Goal: Transaction & Acquisition: Purchase product/service

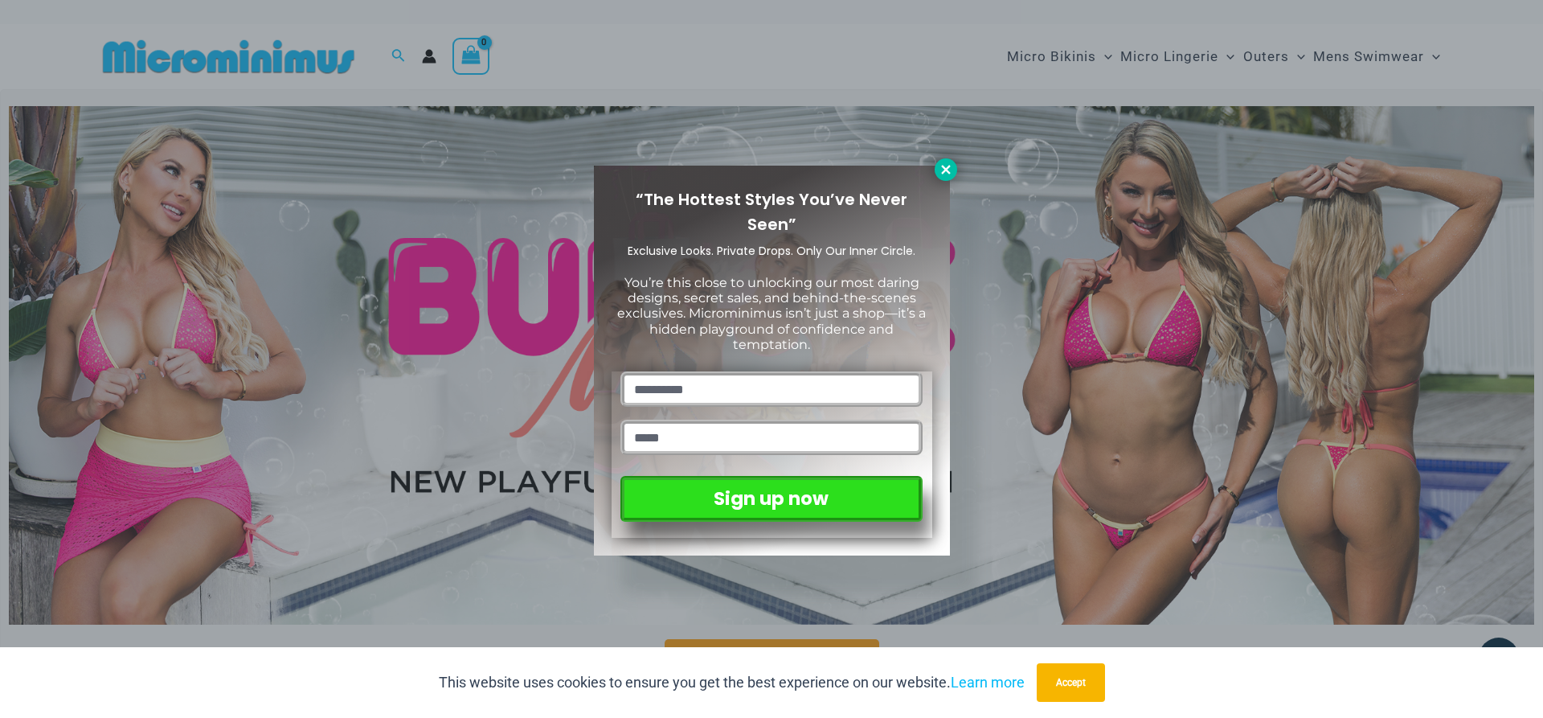
click at [943, 174] on icon at bounding box center [945, 169] width 9 height 9
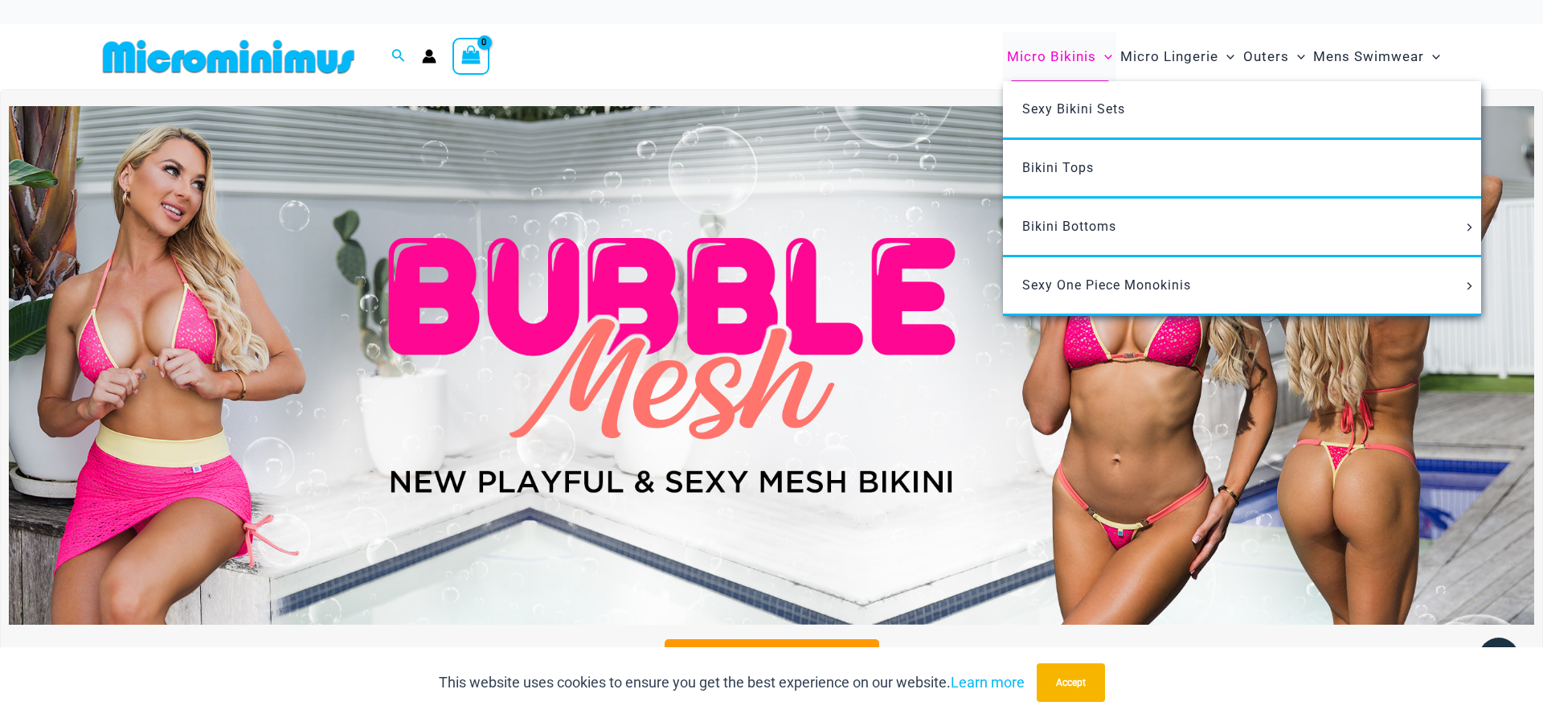
click at [1055, 63] on span "Micro Bikinis" at bounding box center [1051, 56] width 89 height 41
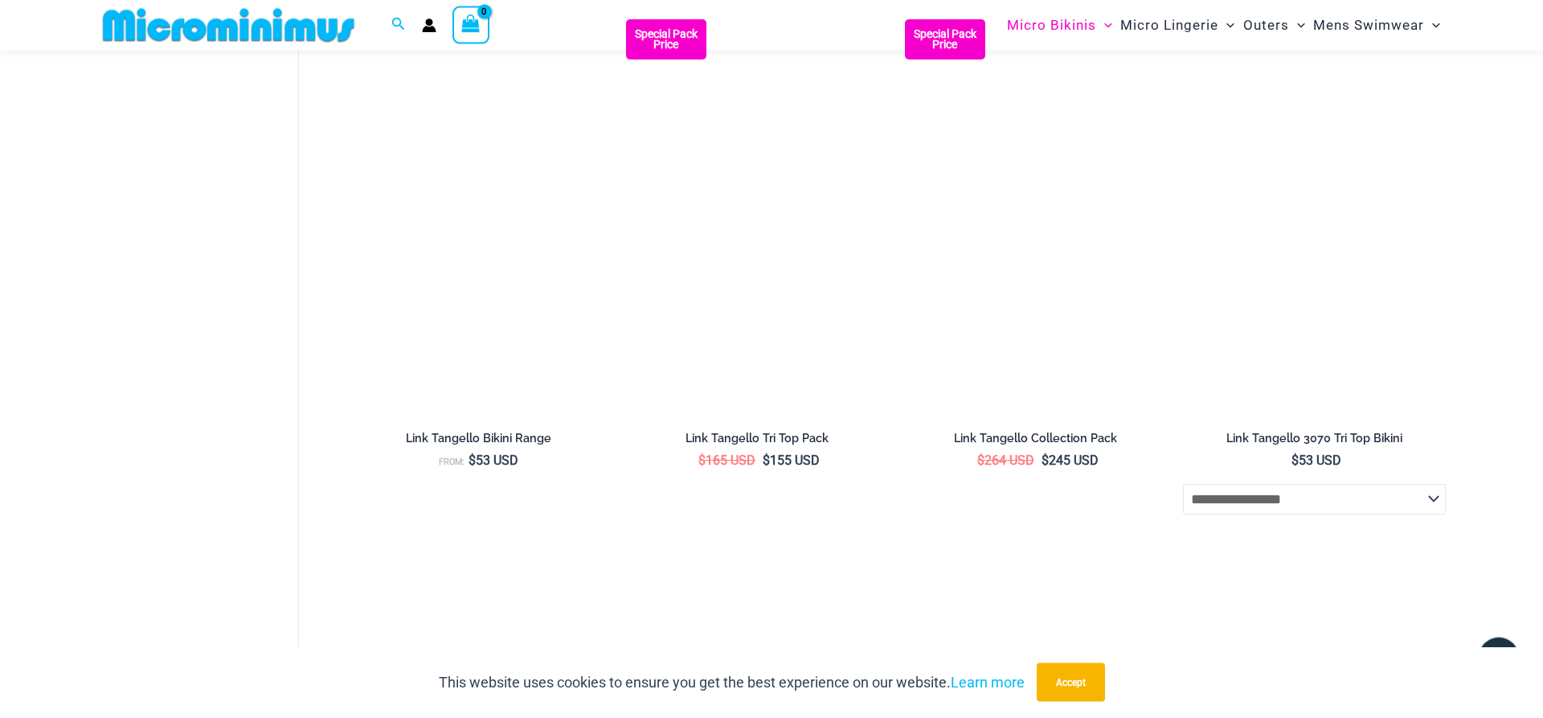
scroll to position [2855, 0]
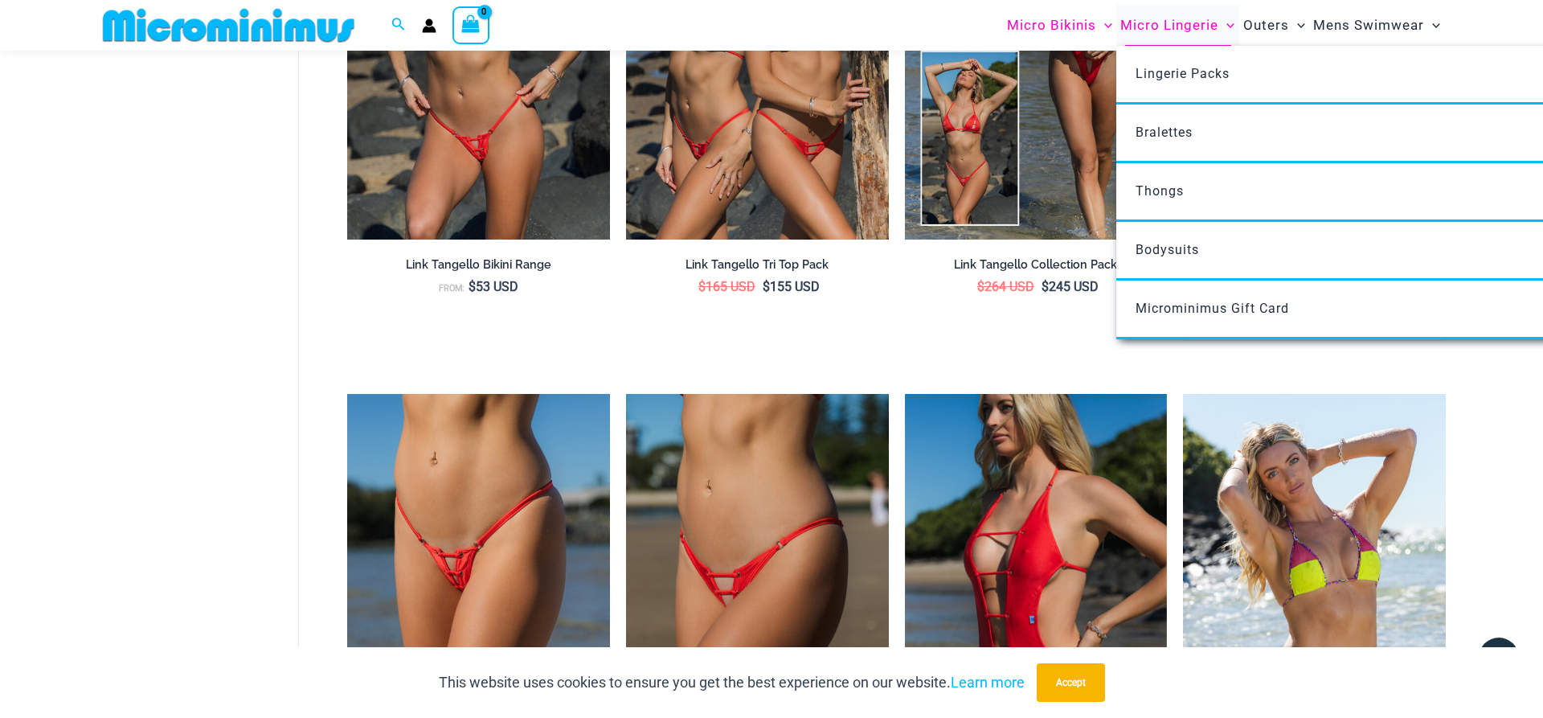
click at [1190, 23] on span "Micro Lingerie" at bounding box center [1170, 25] width 98 height 41
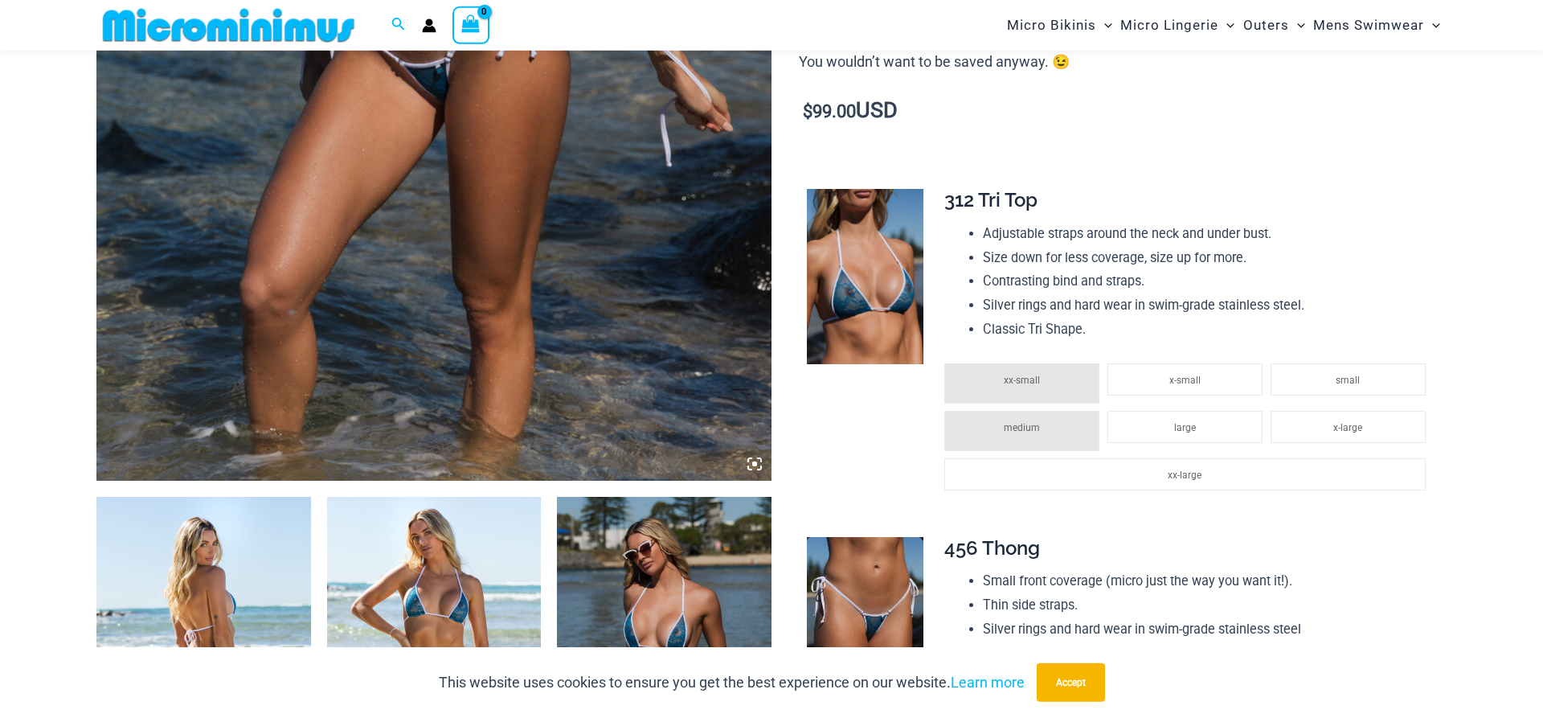
scroll to position [887, 0]
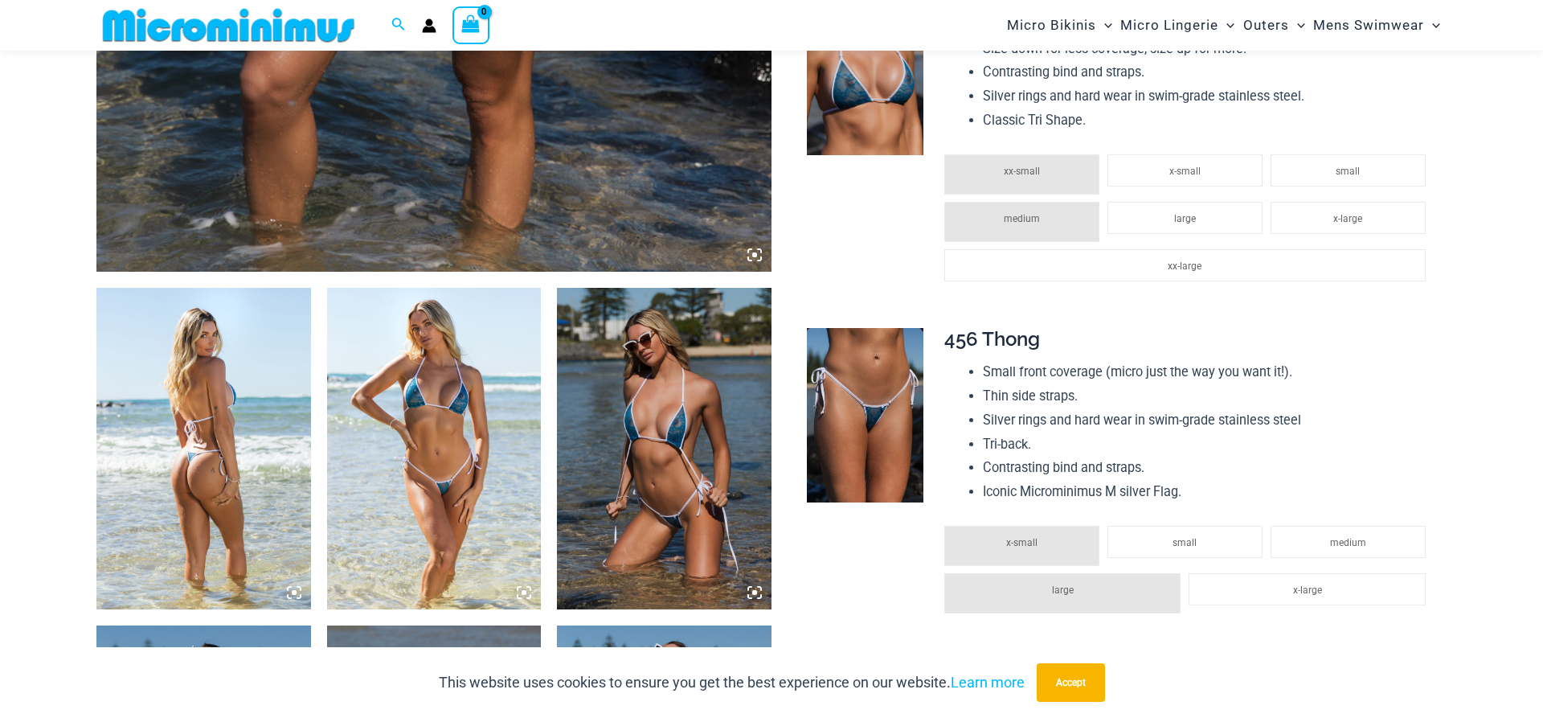
click at [214, 438] on img at bounding box center [203, 449] width 215 height 322
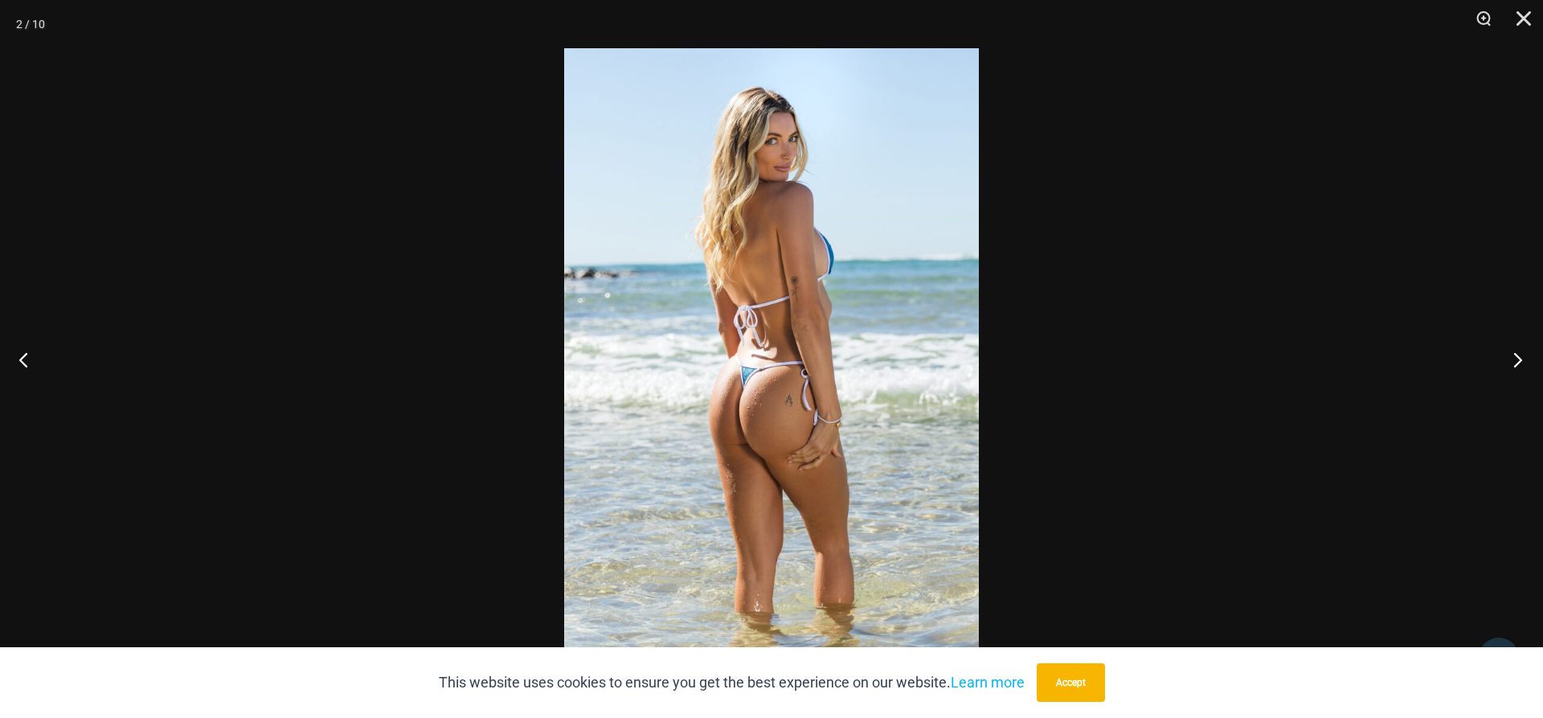
click at [1517, 358] on button "Next" at bounding box center [1513, 359] width 60 height 80
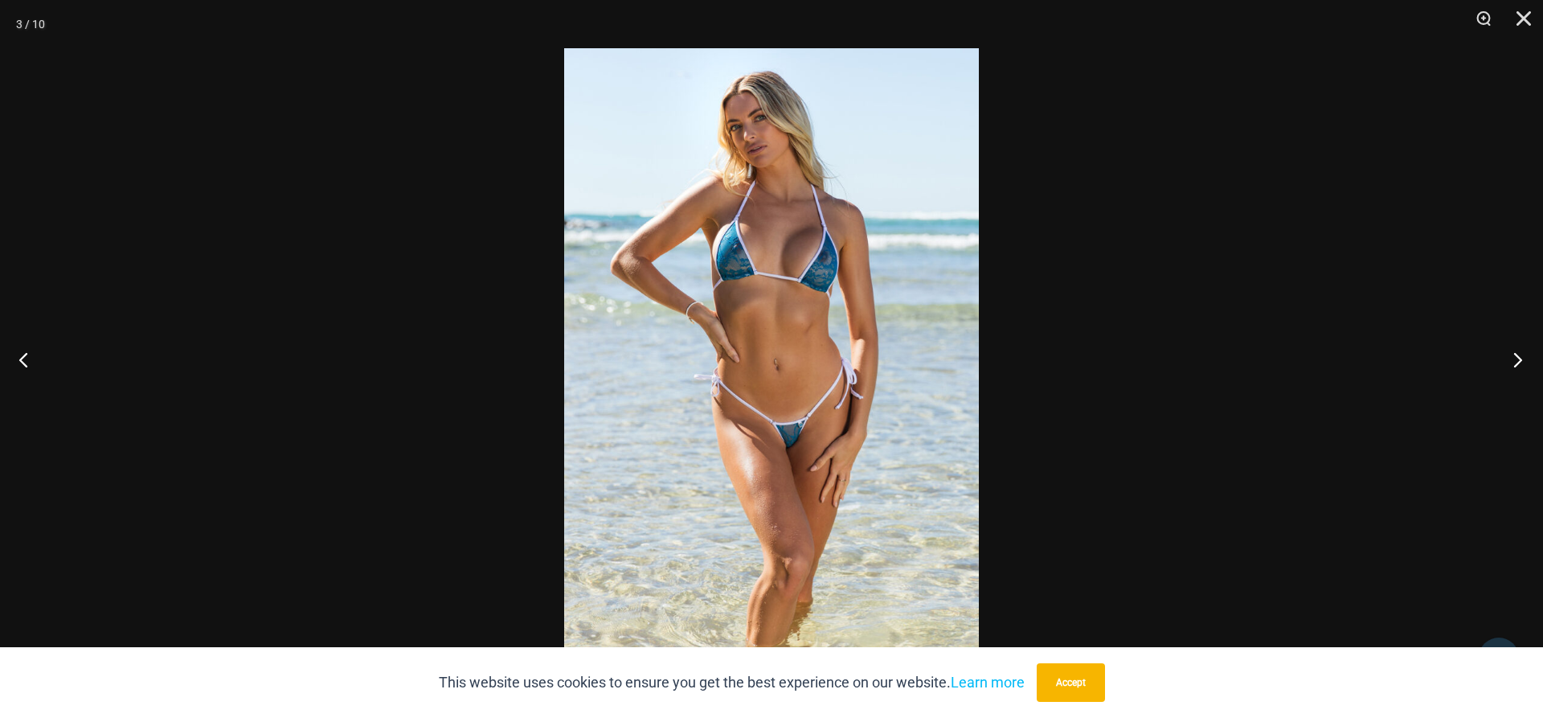
click at [1517, 358] on button "Next" at bounding box center [1513, 359] width 60 height 80
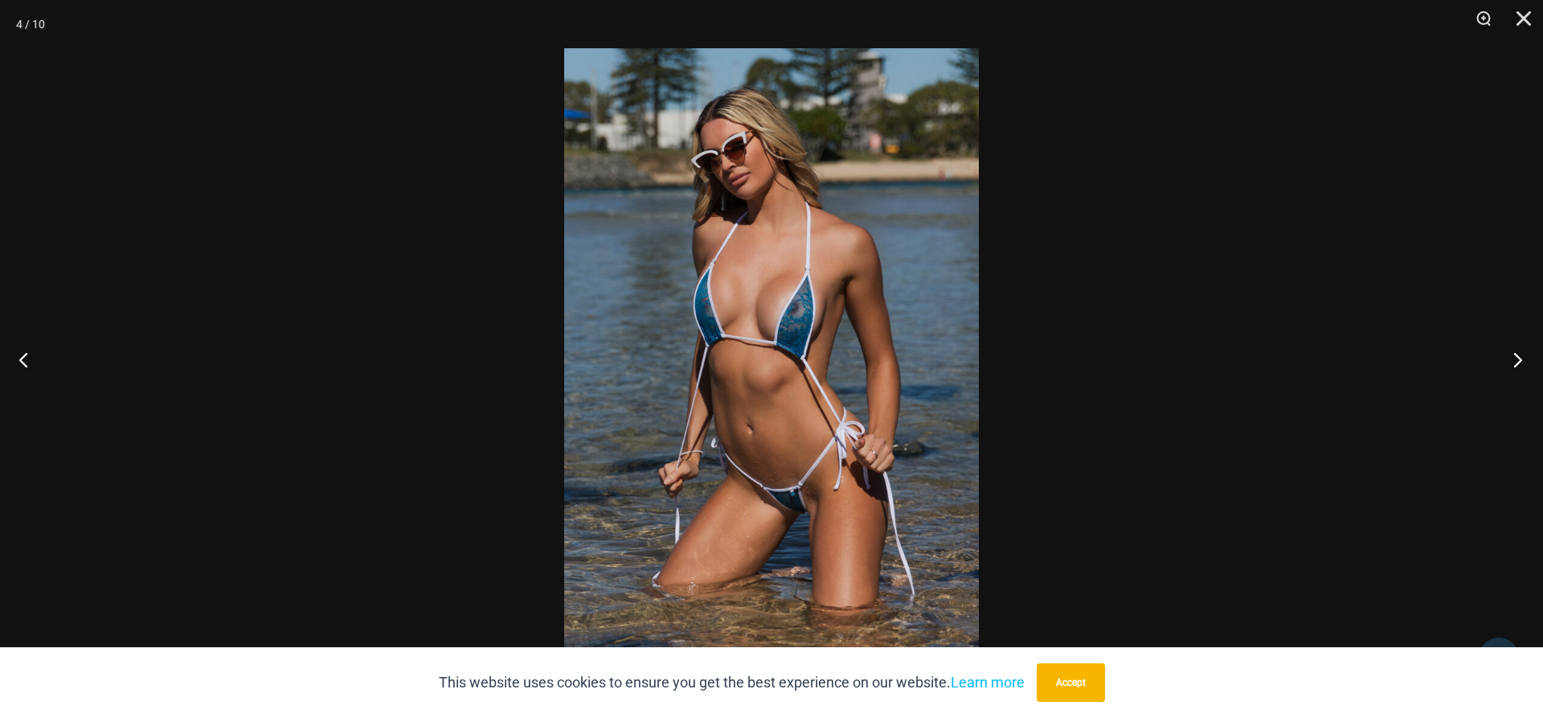
click at [1517, 358] on button "Next" at bounding box center [1513, 359] width 60 height 80
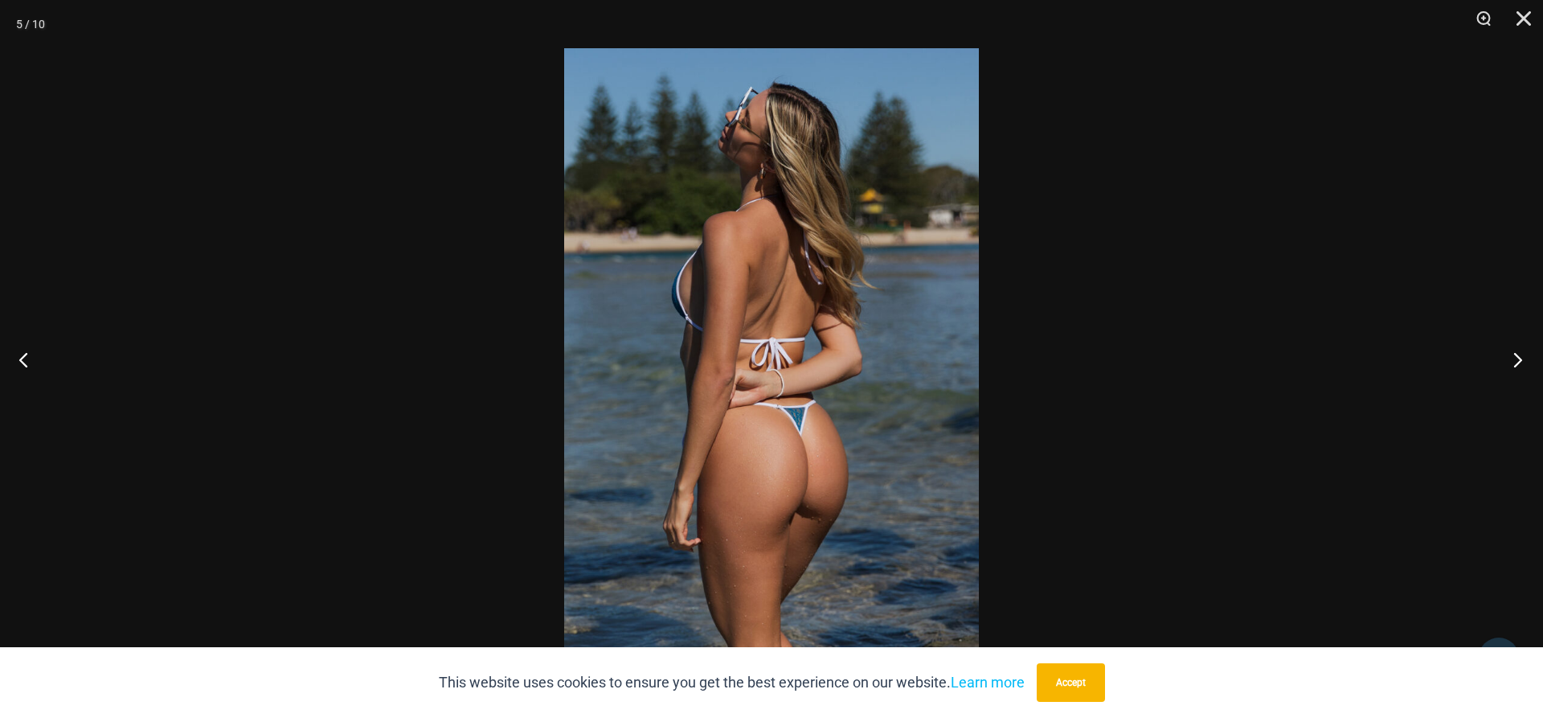
click at [1517, 358] on button "Next" at bounding box center [1513, 359] width 60 height 80
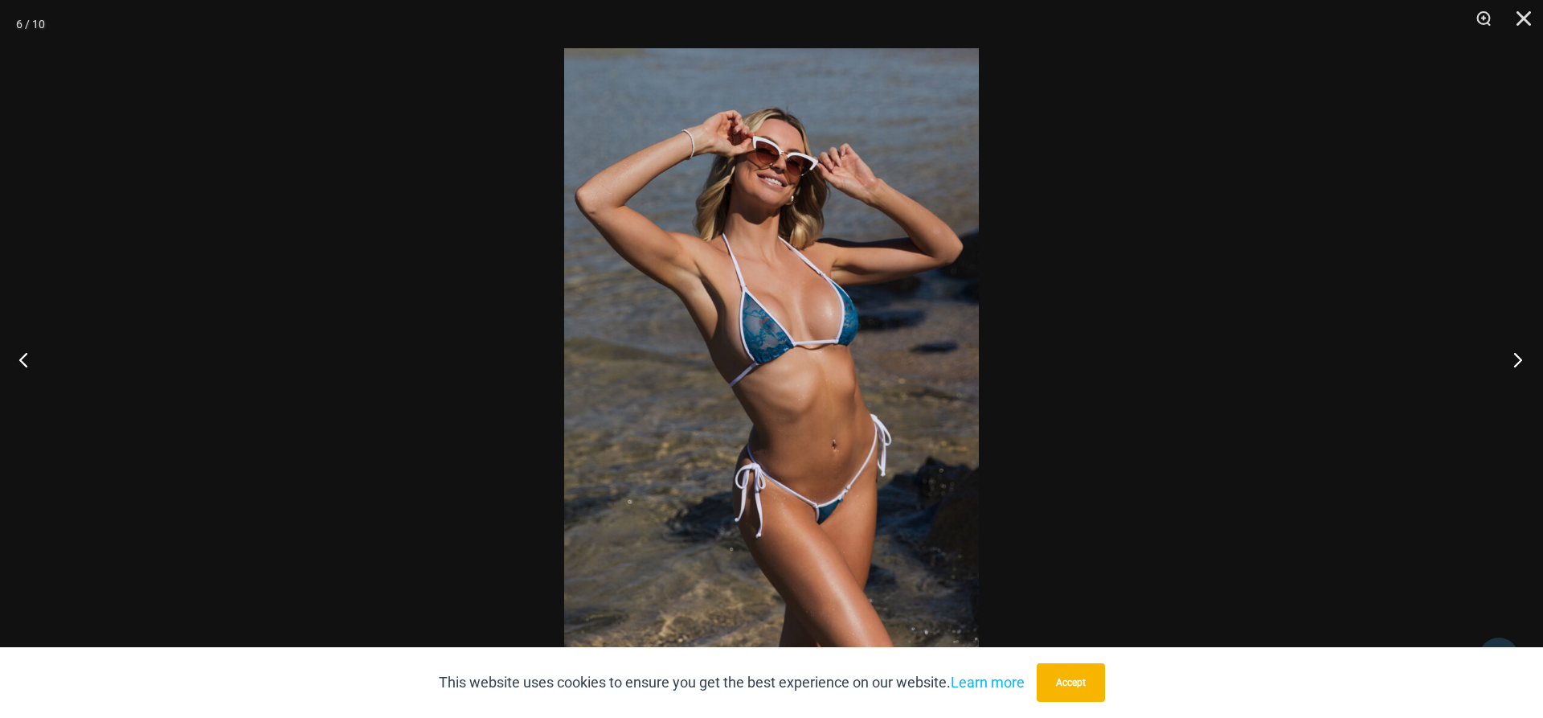
click at [1517, 358] on button "Next" at bounding box center [1513, 359] width 60 height 80
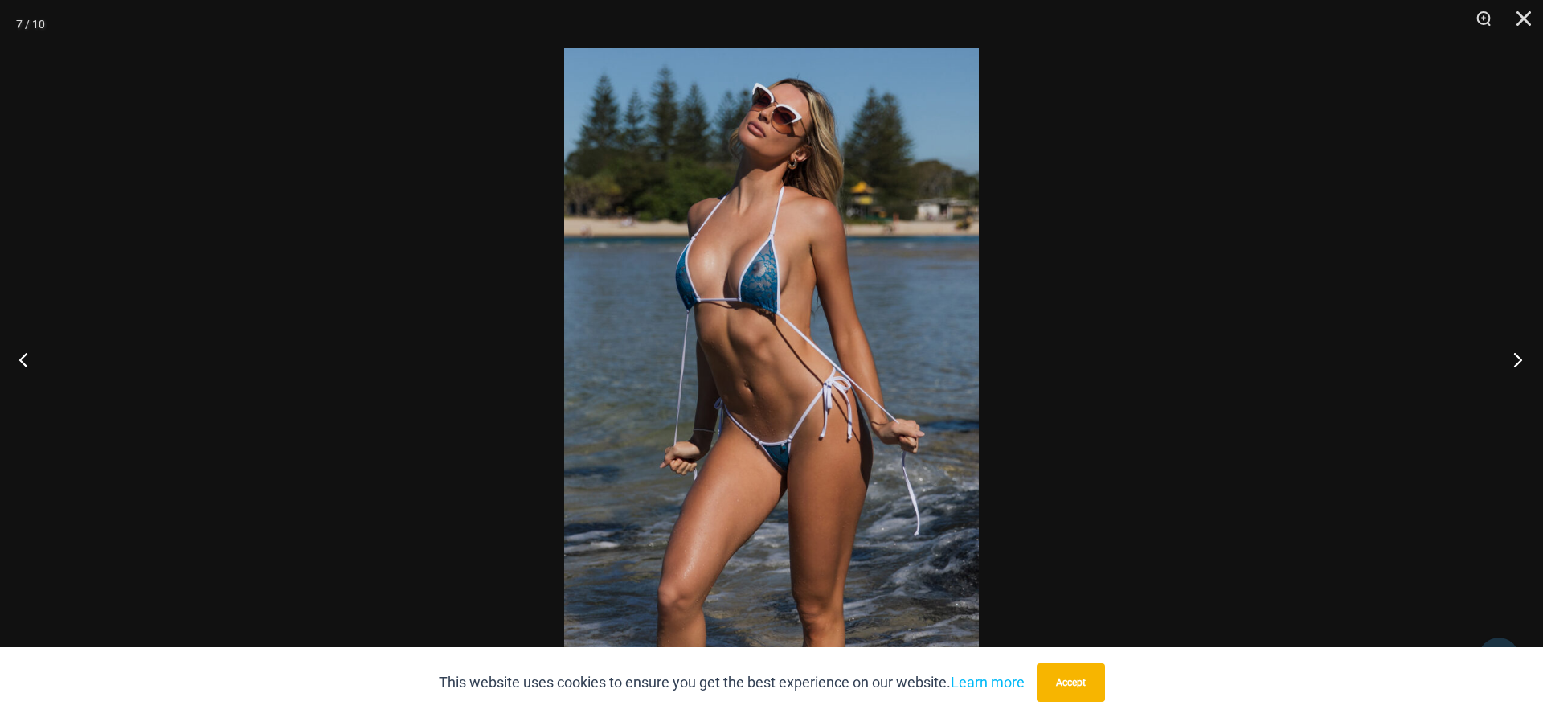
click at [1517, 358] on button "Next" at bounding box center [1513, 359] width 60 height 80
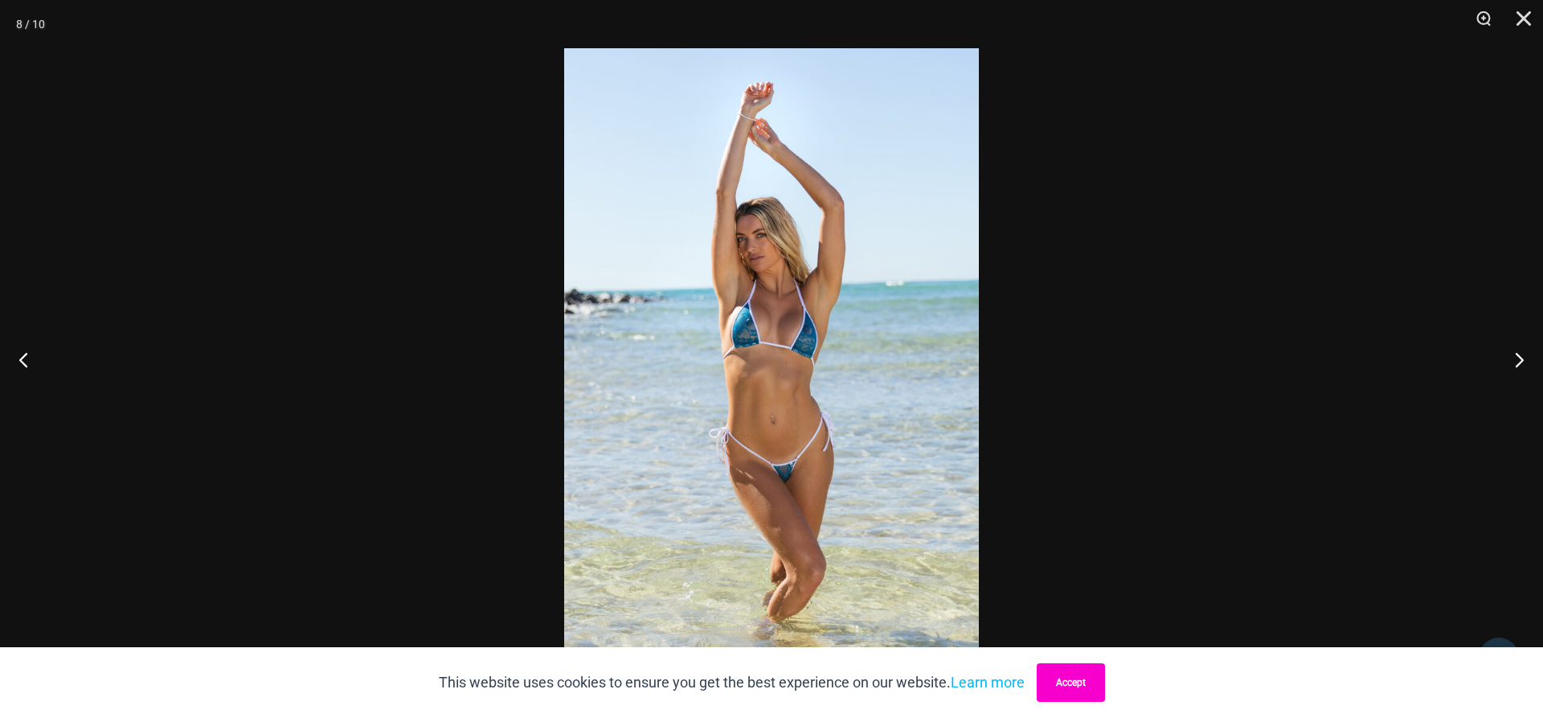
click at [1065, 683] on button "Accept" at bounding box center [1071, 682] width 68 height 39
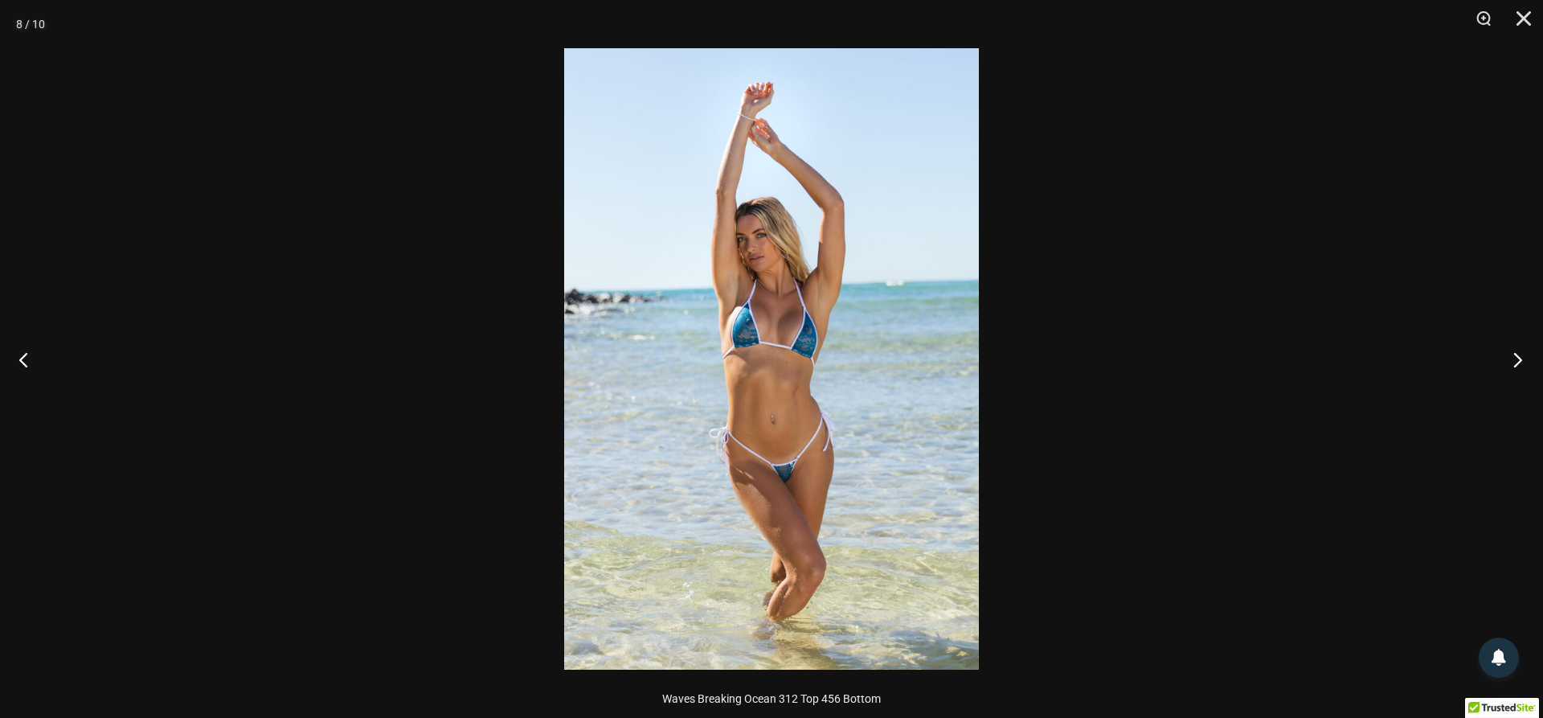
click at [1513, 355] on button "Next" at bounding box center [1513, 359] width 60 height 80
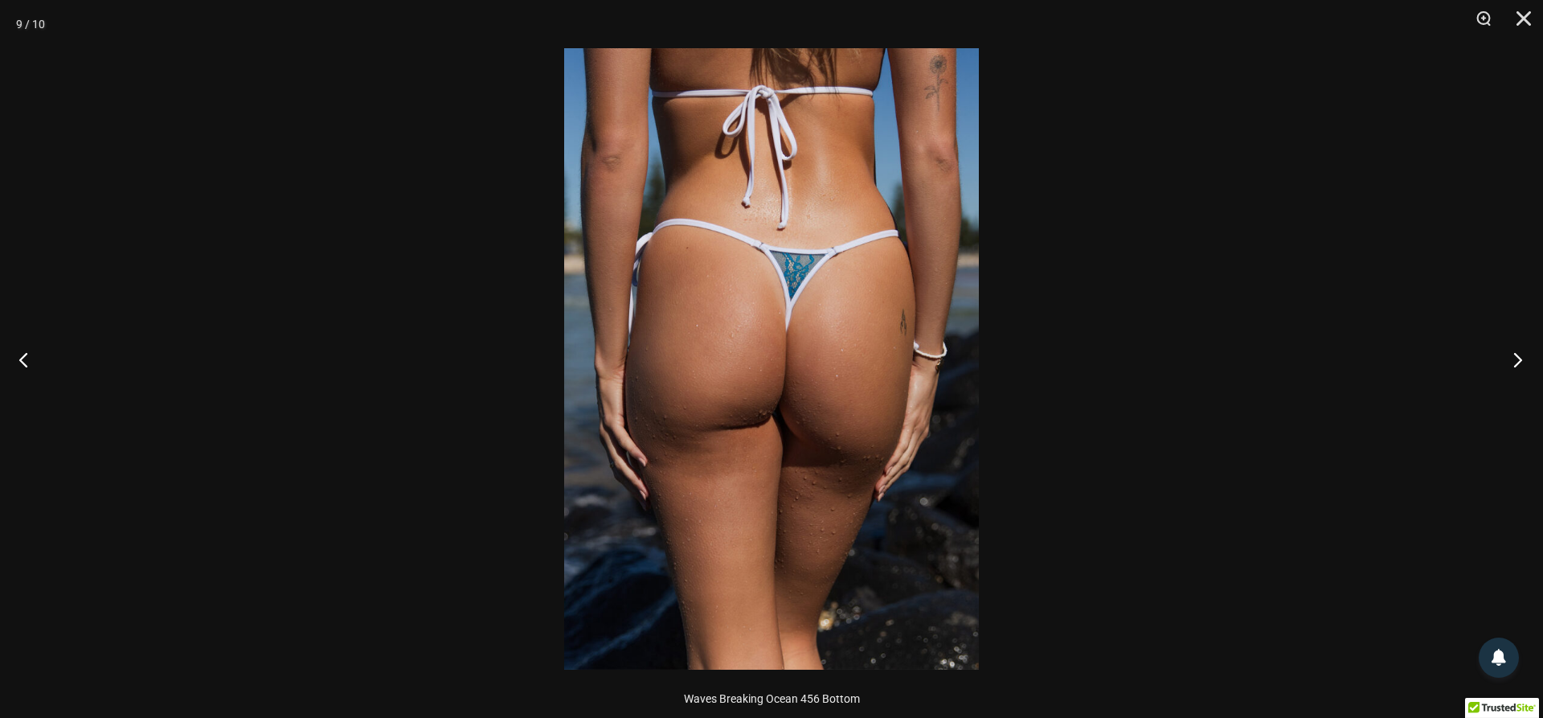
click at [1513, 355] on button "Next" at bounding box center [1513, 359] width 60 height 80
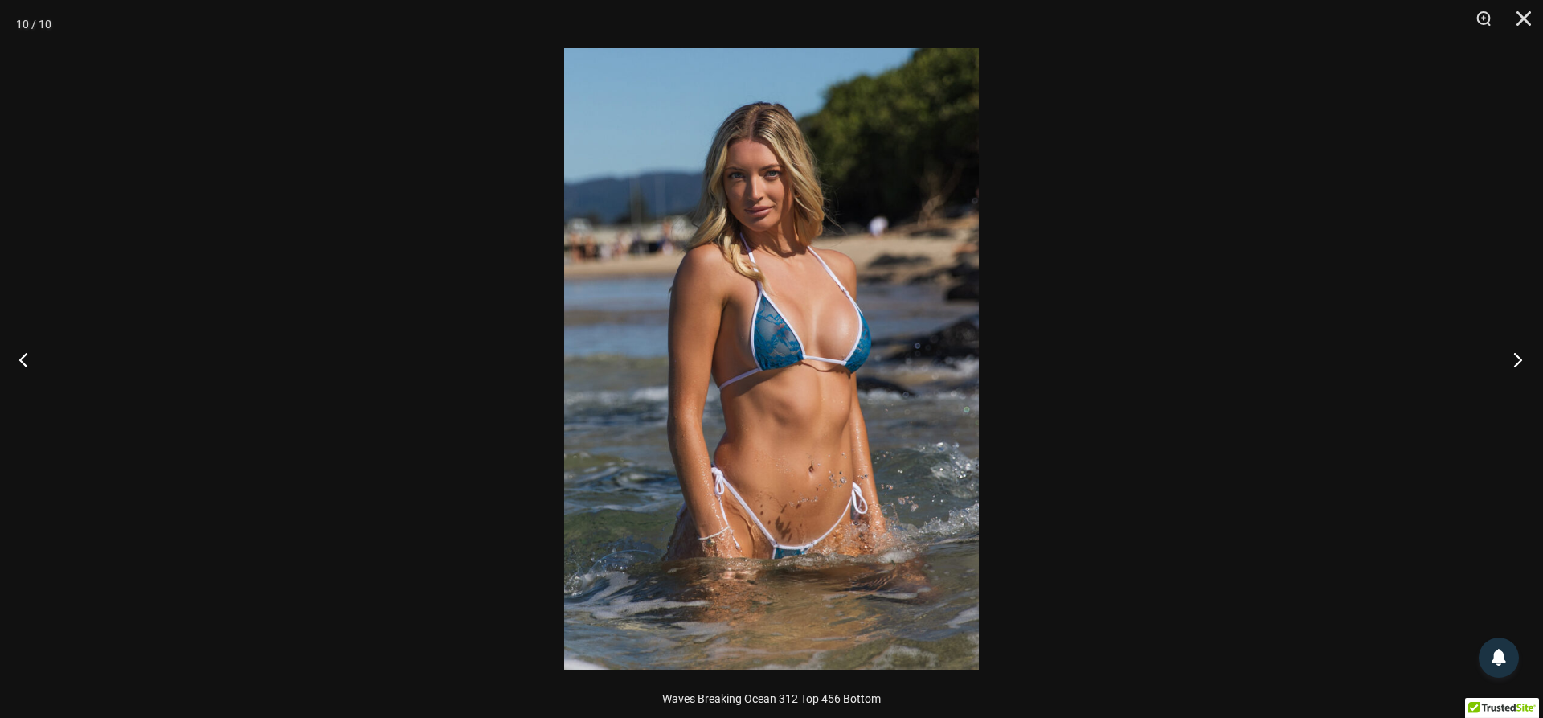
click at [1513, 355] on button "Next" at bounding box center [1513, 359] width 60 height 80
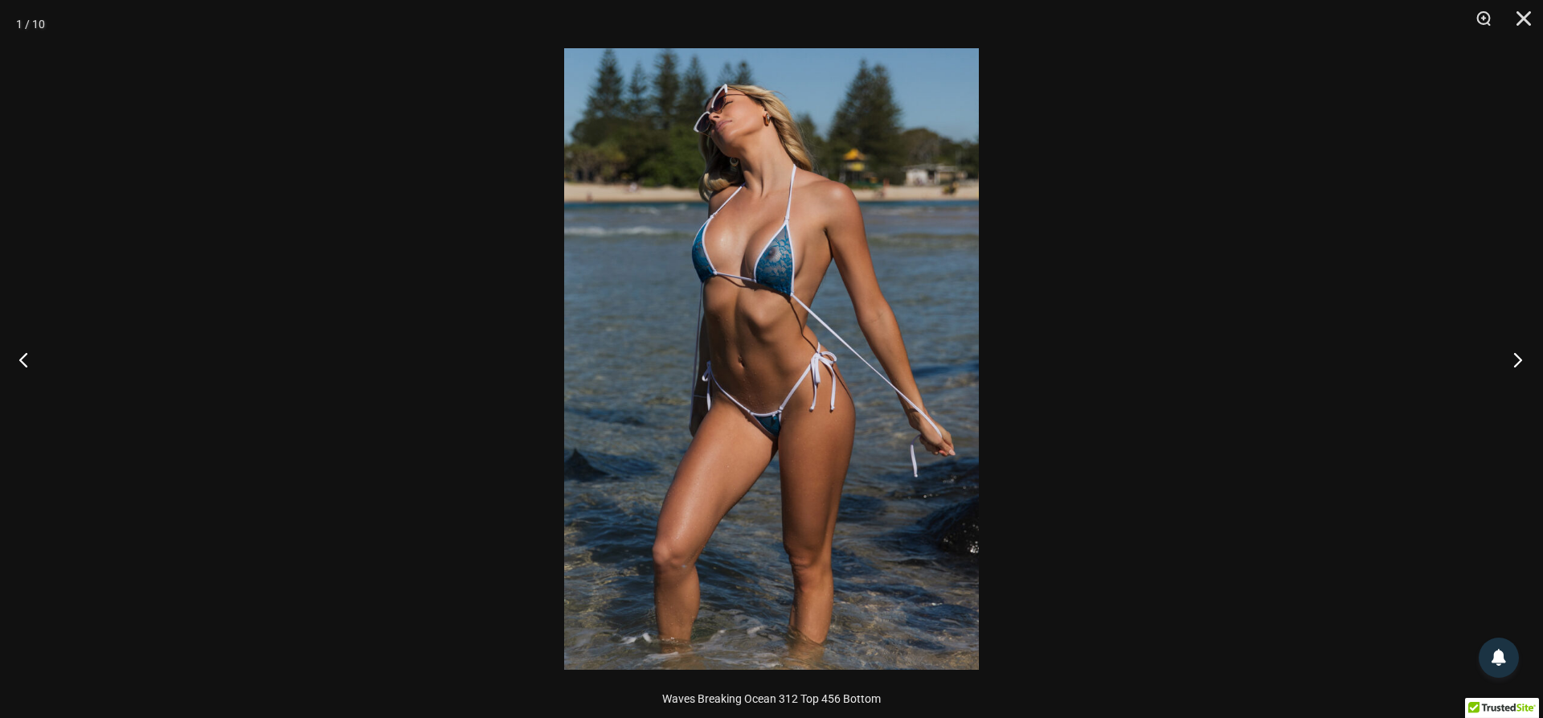
click at [1513, 355] on button "Next" at bounding box center [1513, 359] width 60 height 80
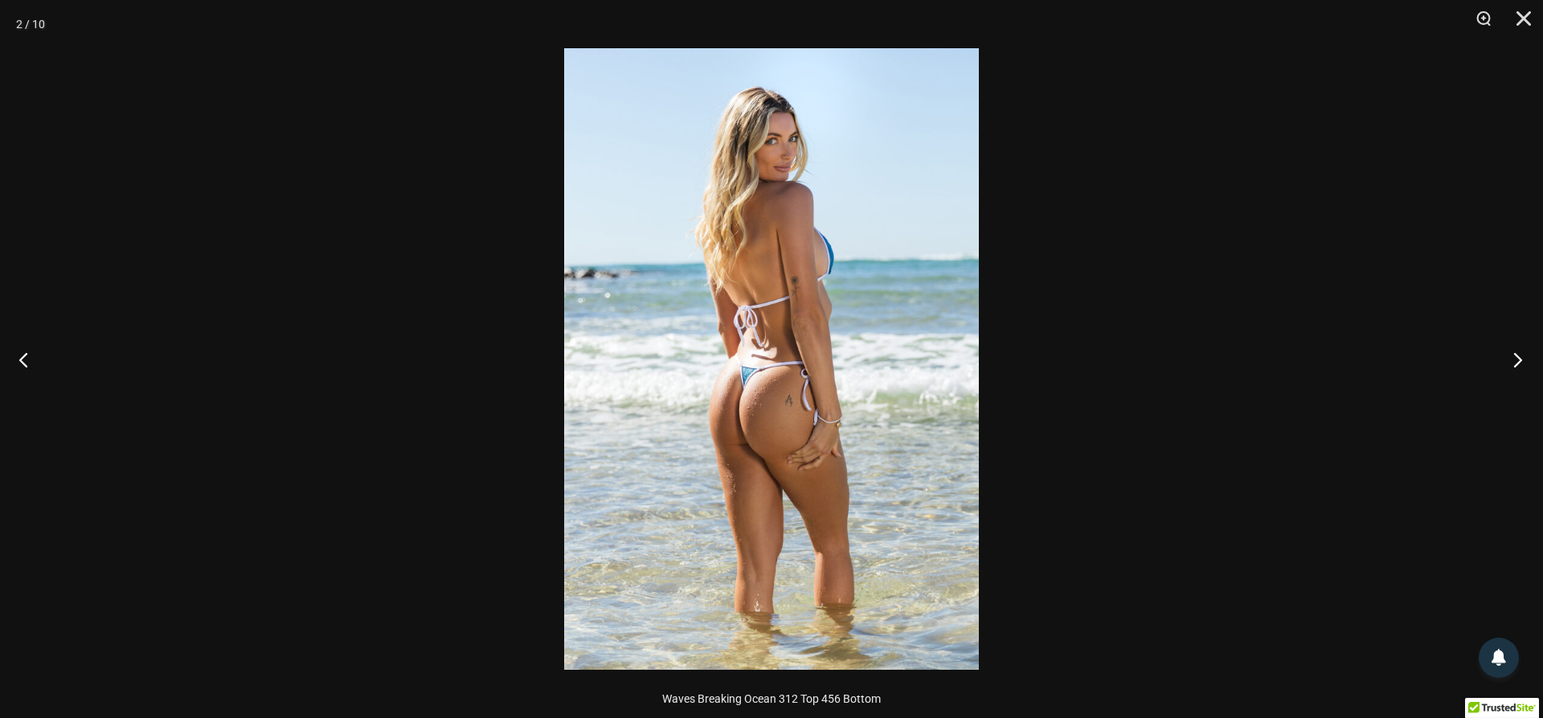
click at [1513, 355] on button "Next" at bounding box center [1513, 359] width 60 height 80
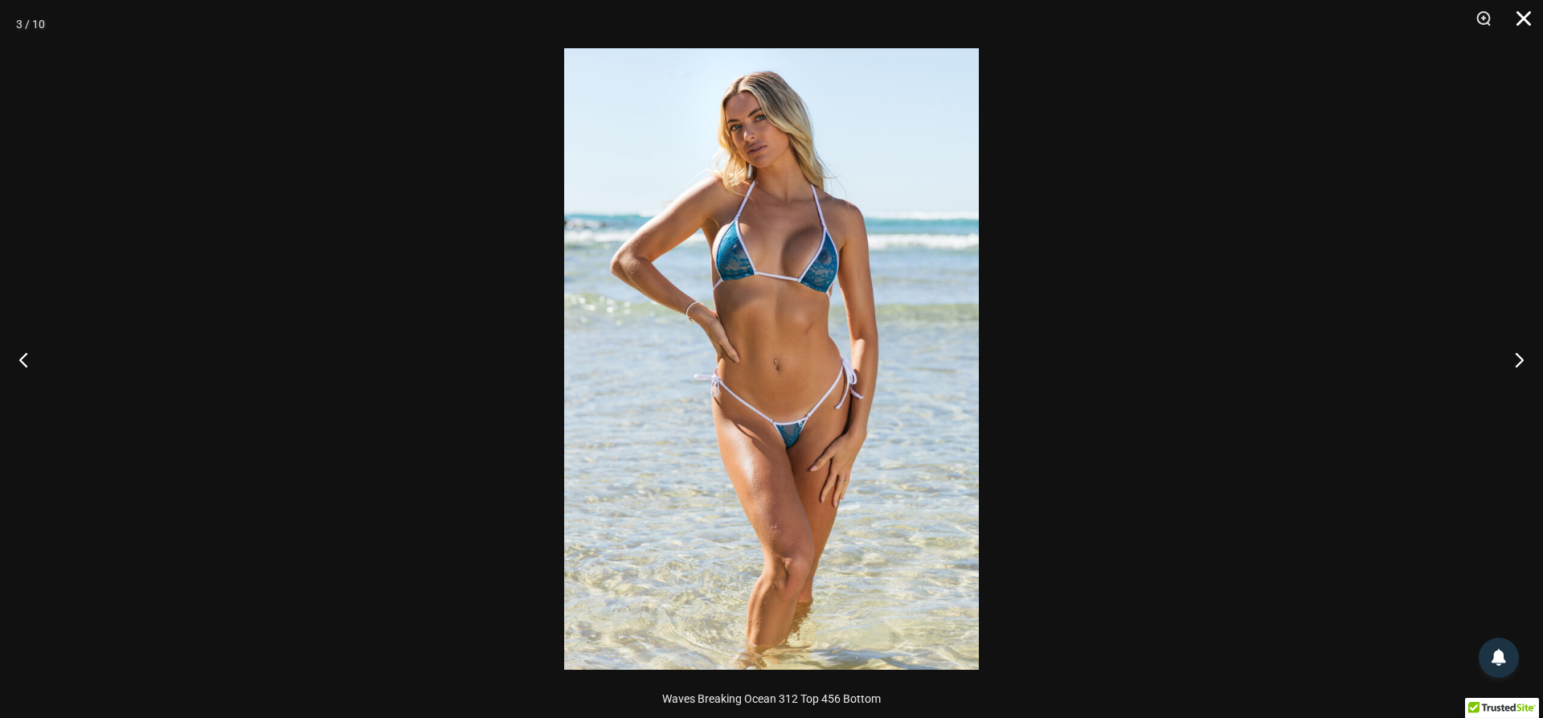
click at [1522, 22] on button "Close" at bounding box center [1518, 24] width 40 height 48
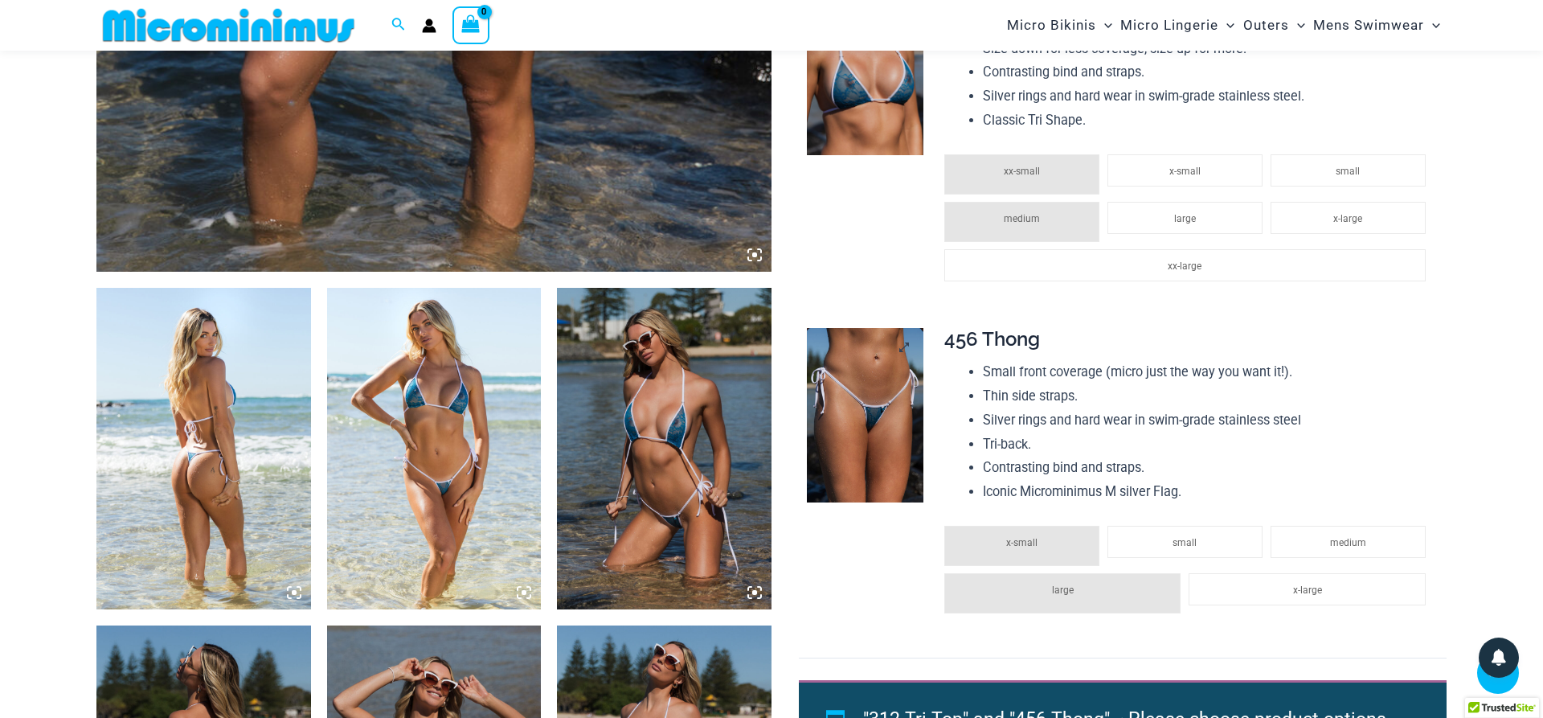
click at [865, 408] on img at bounding box center [865, 415] width 117 height 175
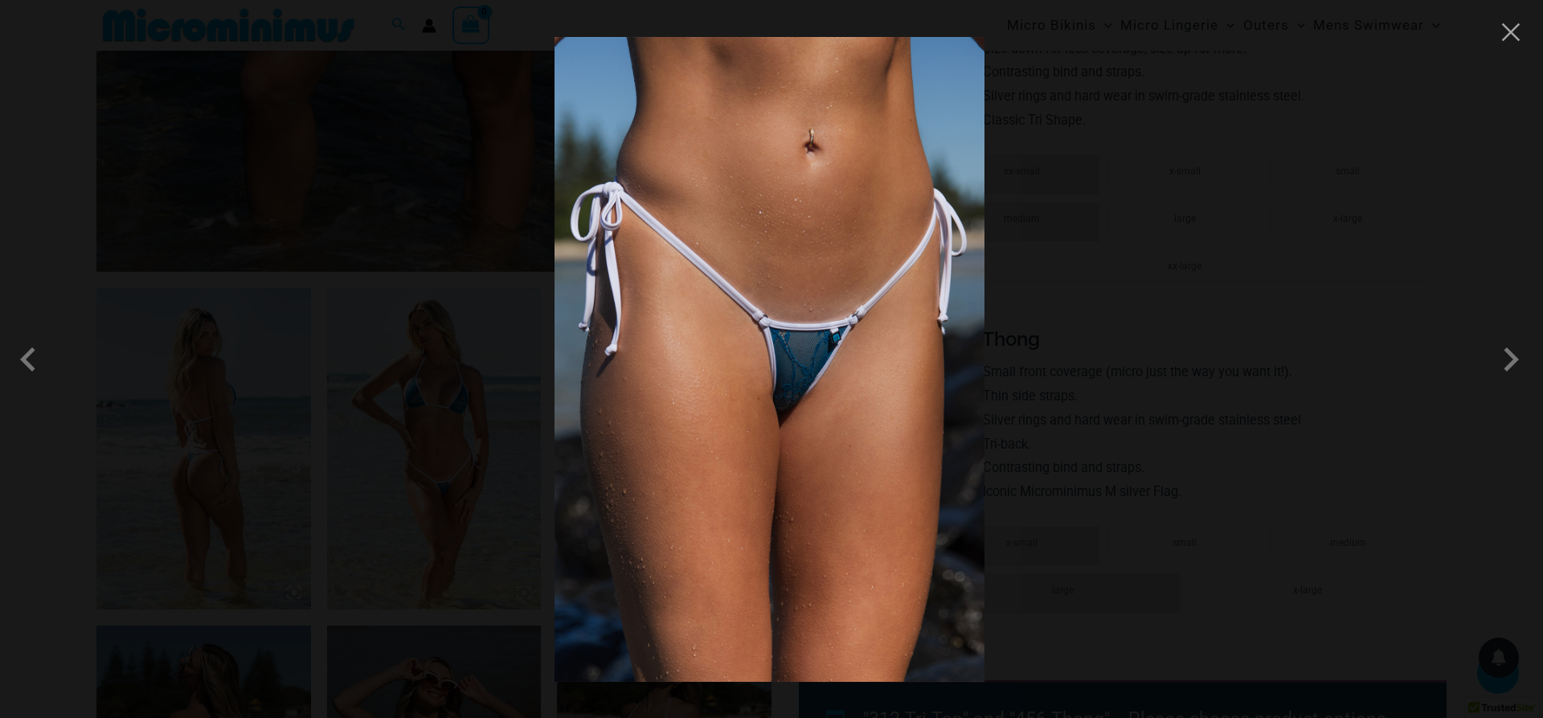
click at [793, 352] on img at bounding box center [770, 359] width 430 height 645
click at [1510, 357] on span at bounding box center [1511, 359] width 48 height 48
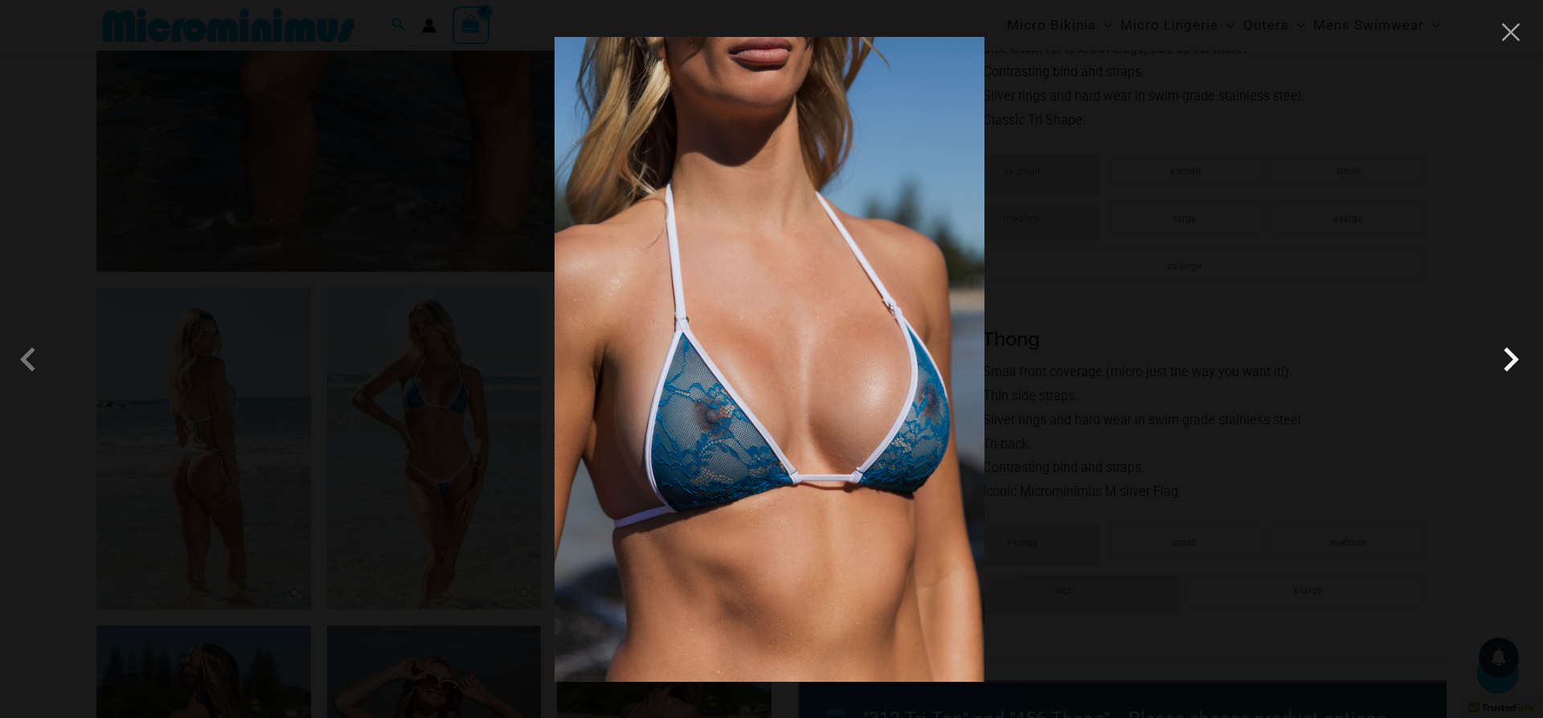
click at [1510, 357] on span at bounding box center [1511, 359] width 48 height 48
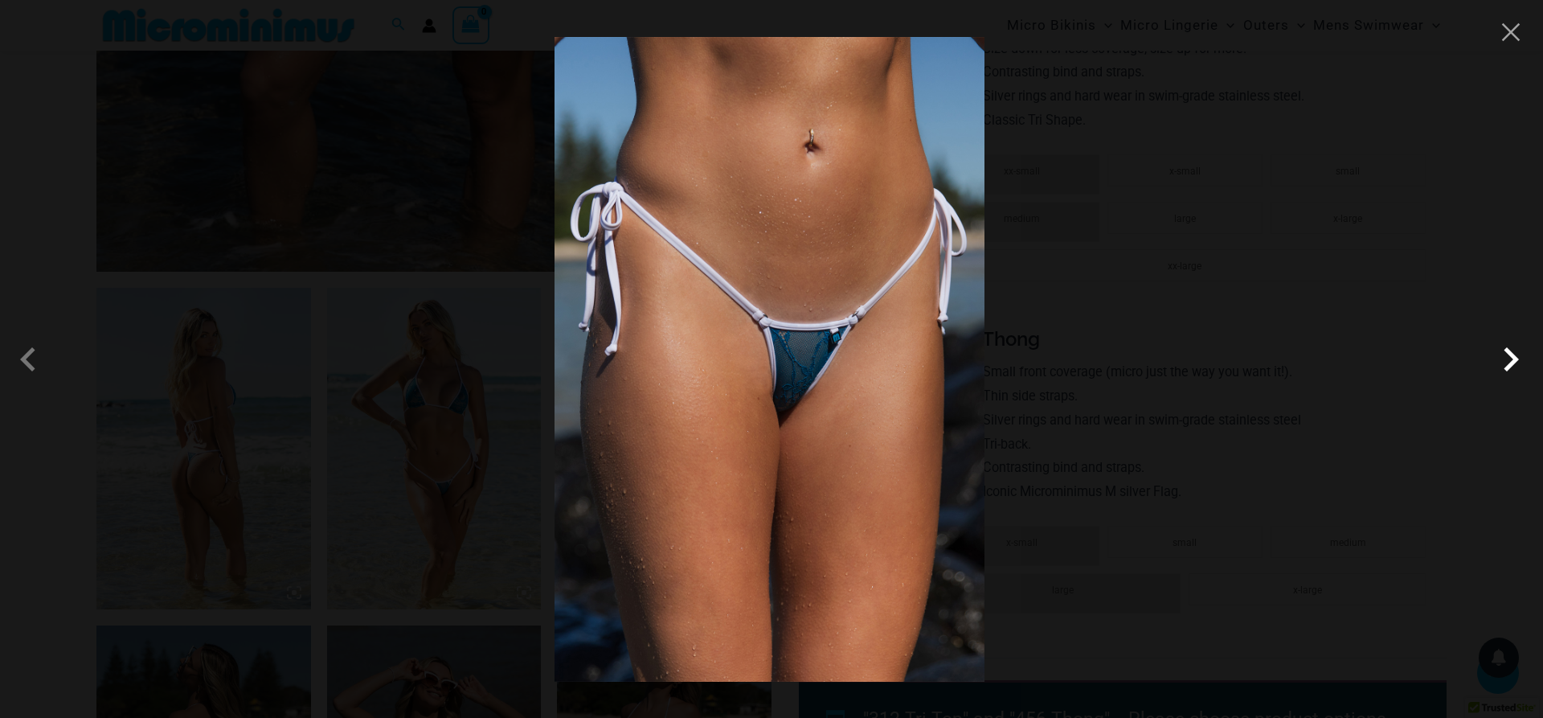
click at [1510, 357] on span at bounding box center [1511, 359] width 48 height 48
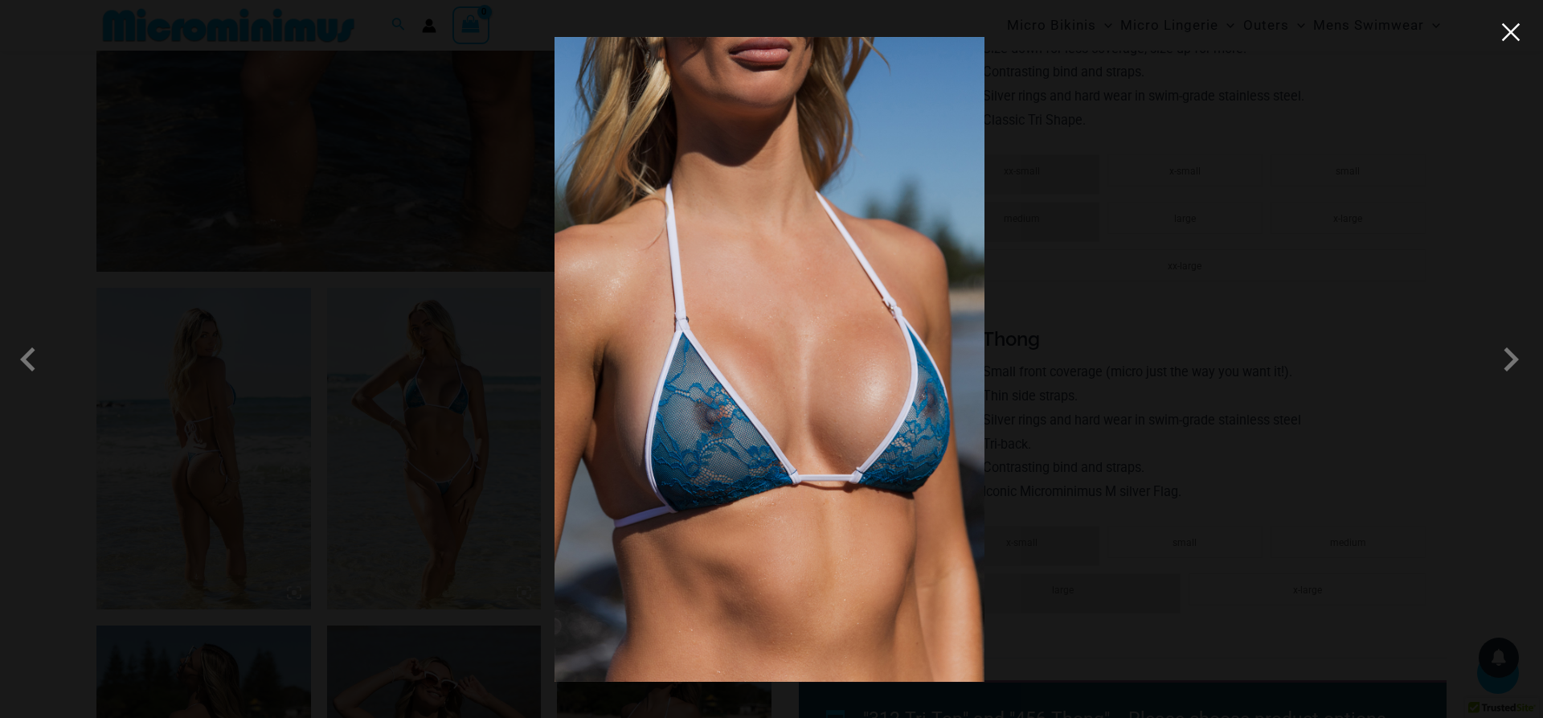
click at [1517, 43] on button "Close" at bounding box center [1511, 32] width 24 height 24
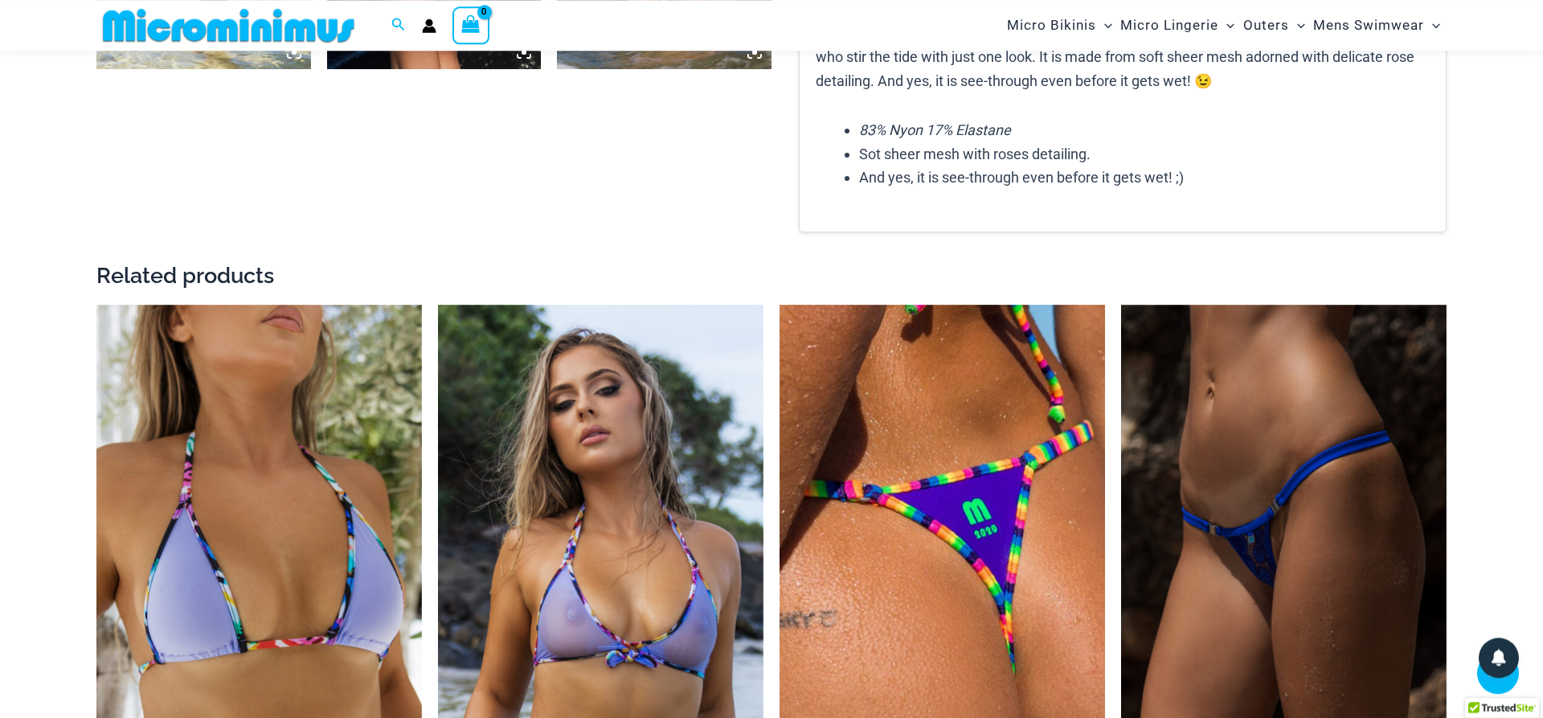
scroll to position [1953, 0]
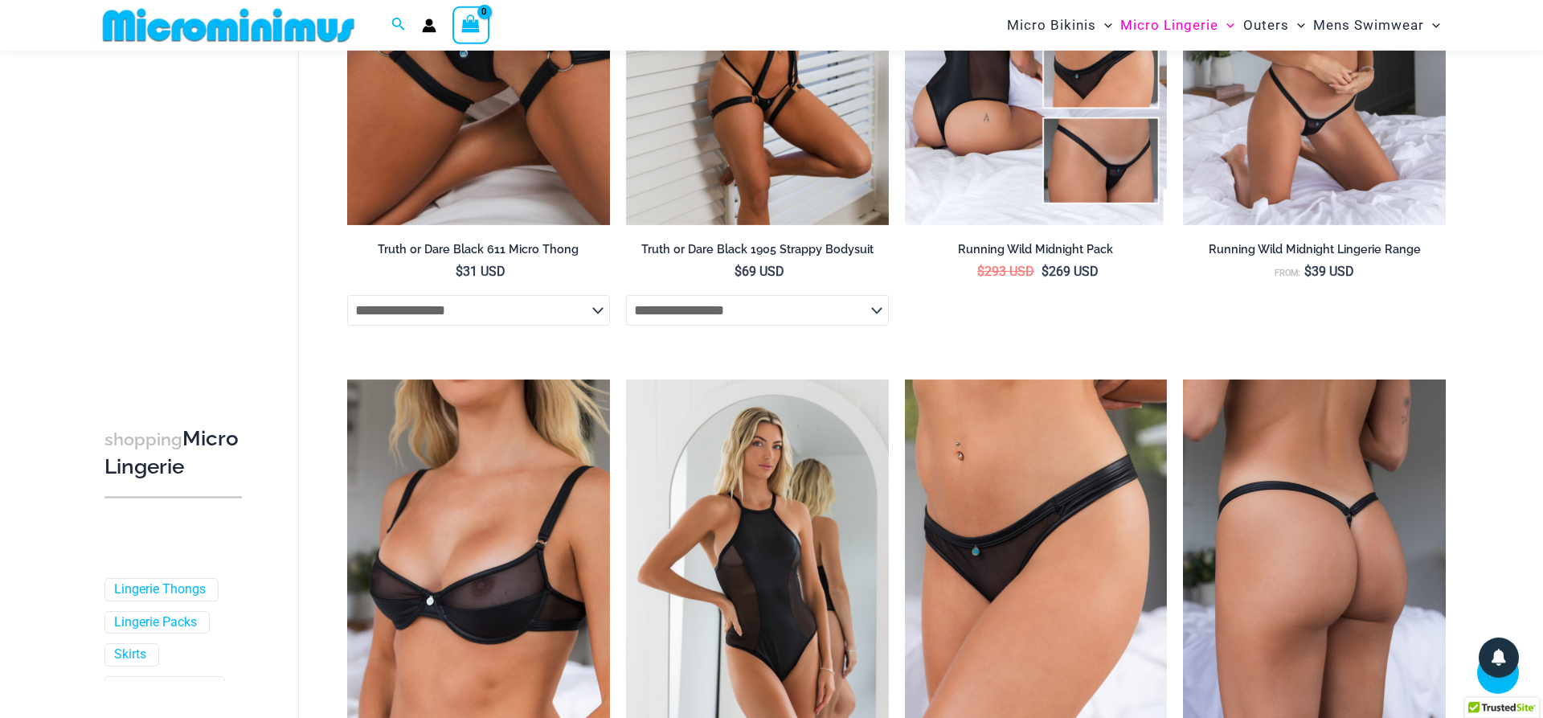
scroll to position [1543, 0]
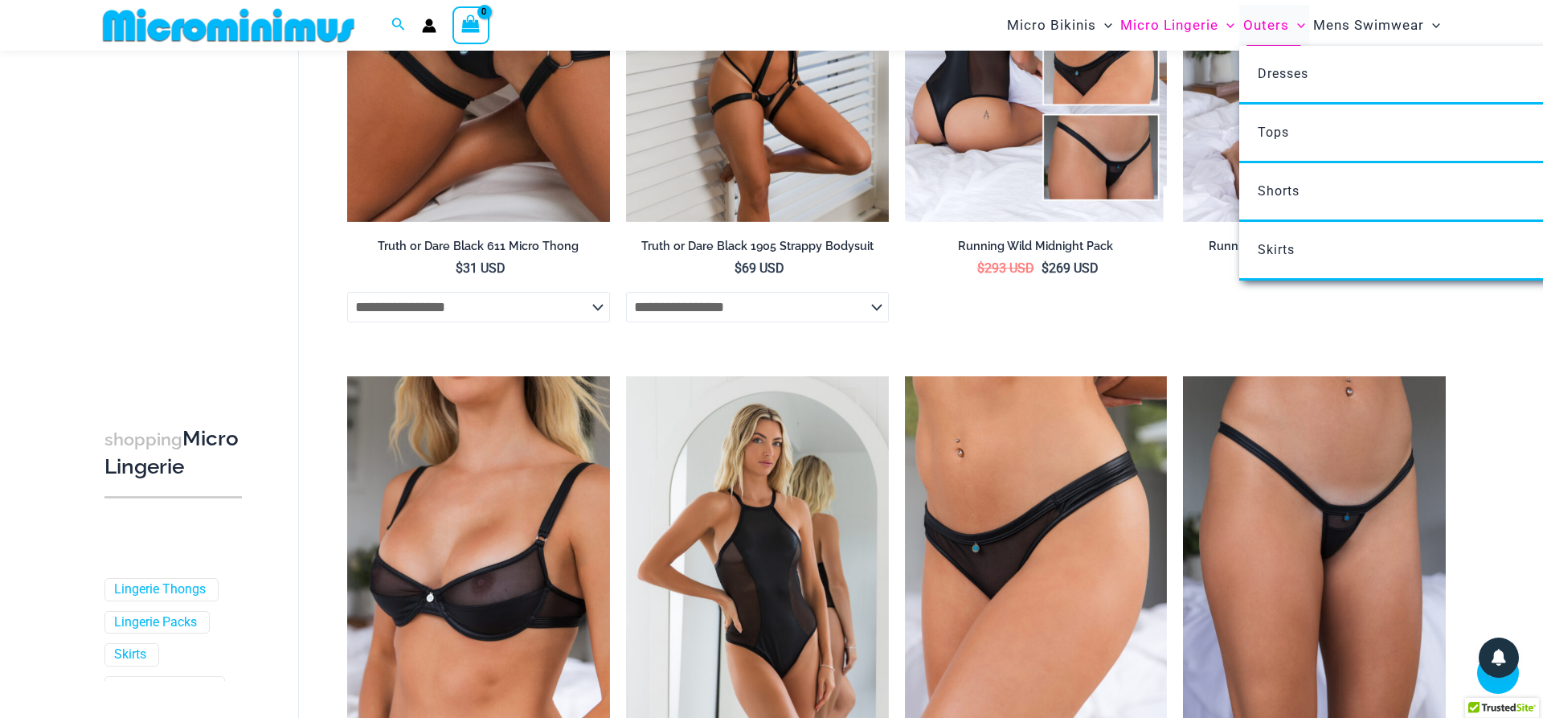
click at [1275, 26] on span "Outers" at bounding box center [1266, 25] width 46 height 41
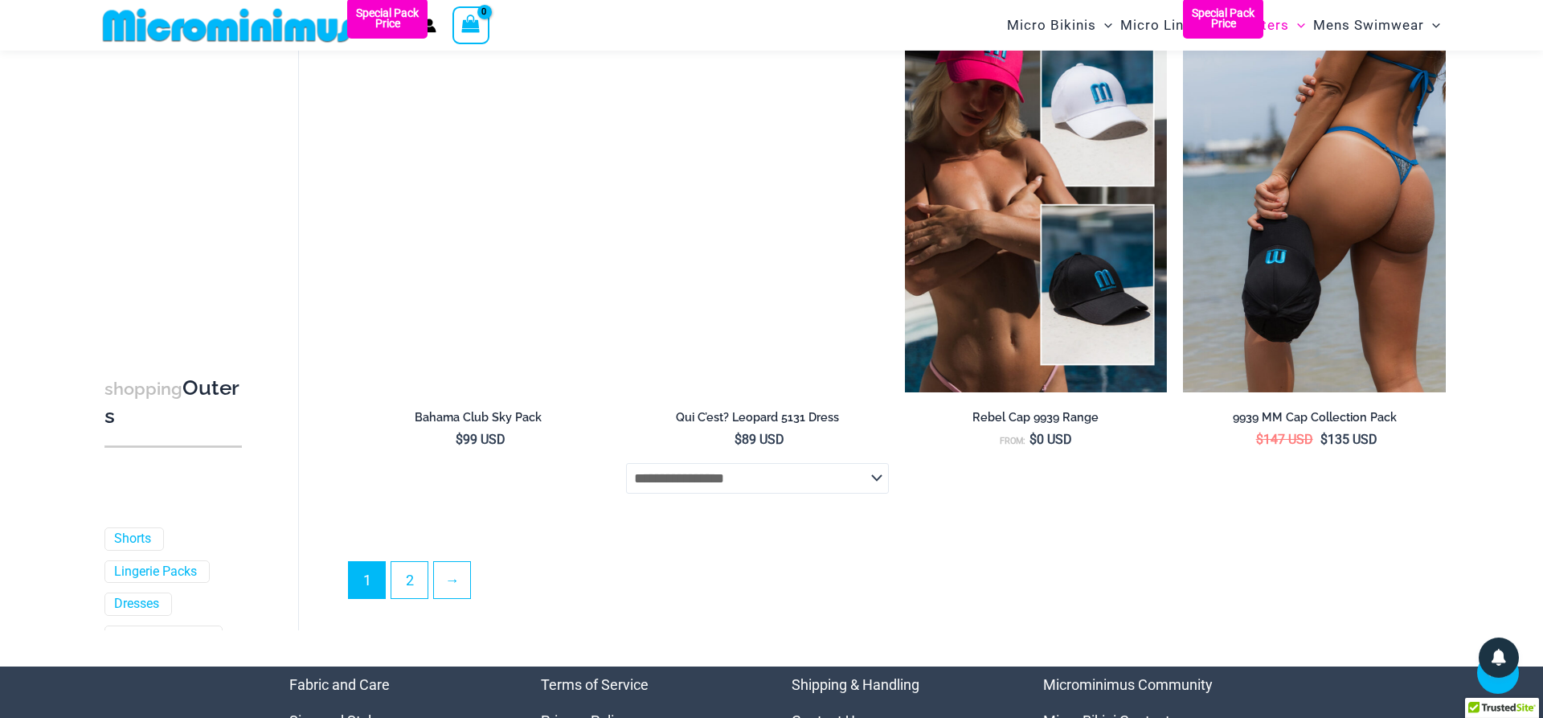
scroll to position [4085, 0]
